Goal: Find contact information: Find contact information

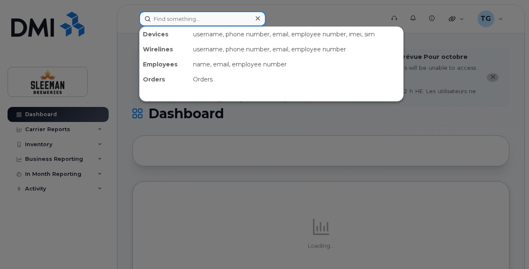
click at [216, 23] on input at bounding box center [202, 18] width 127 height 15
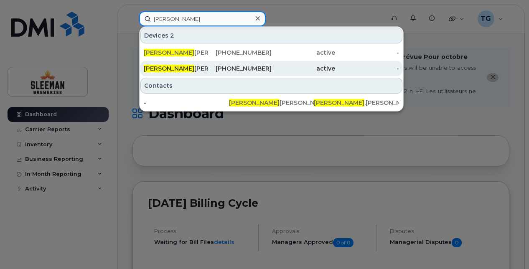
type input "[PERSON_NAME]"
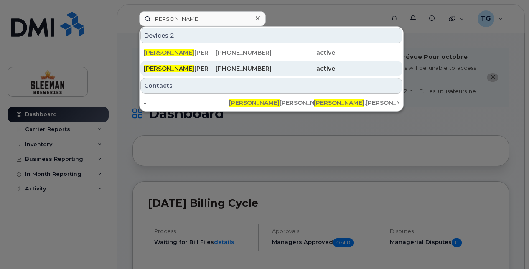
click at [200, 66] on div "[PERSON_NAME]" at bounding box center [176, 68] width 64 height 8
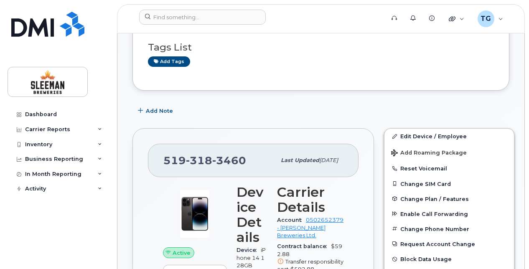
scroll to position [198, 0]
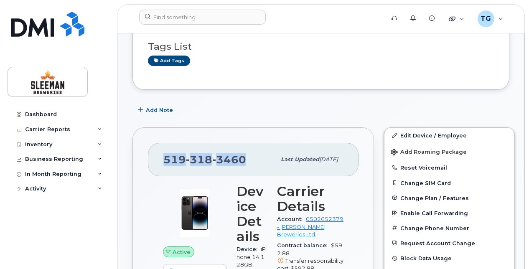
drag, startPoint x: 241, startPoint y: 156, endPoint x: 161, endPoint y: 156, distance: 80.2
click at [161, 156] on div "519 318 3460 Last updated Sep 23, 2025" at bounding box center [253, 159] width 211 height 33
copy span "519 318 3460"
